Goal: Information Seeking & Learning: Understand process/instructions

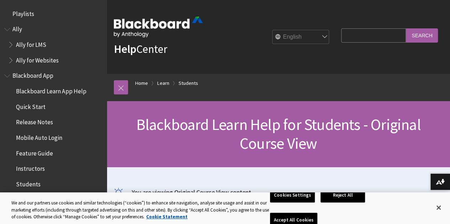
scroll to position [840, 0]
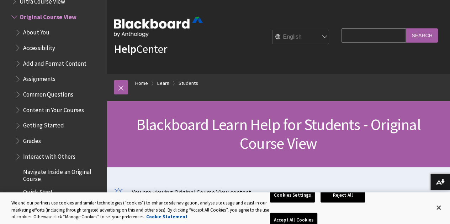
click at [52, 79] on span "Assignments" at bounding box center [39, 78] width 32 height 10
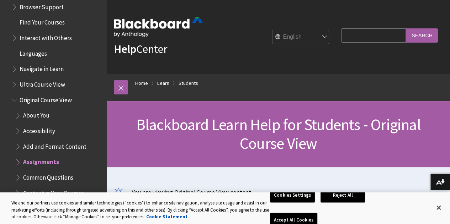
scroll to position [754, 0]
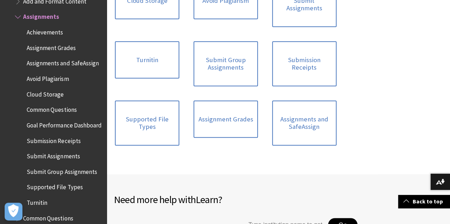
scroll to position [265, 0]
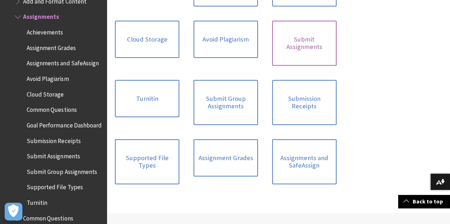
click at [272, 64] on link "Submit Assignments" at bounding box center [304, 43] width 64 height 45
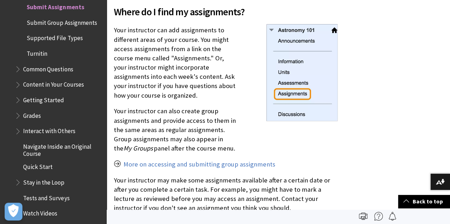
scroll to position [231, 0]
